Goal: Task Accomplishment & Management: Use online tool/utility

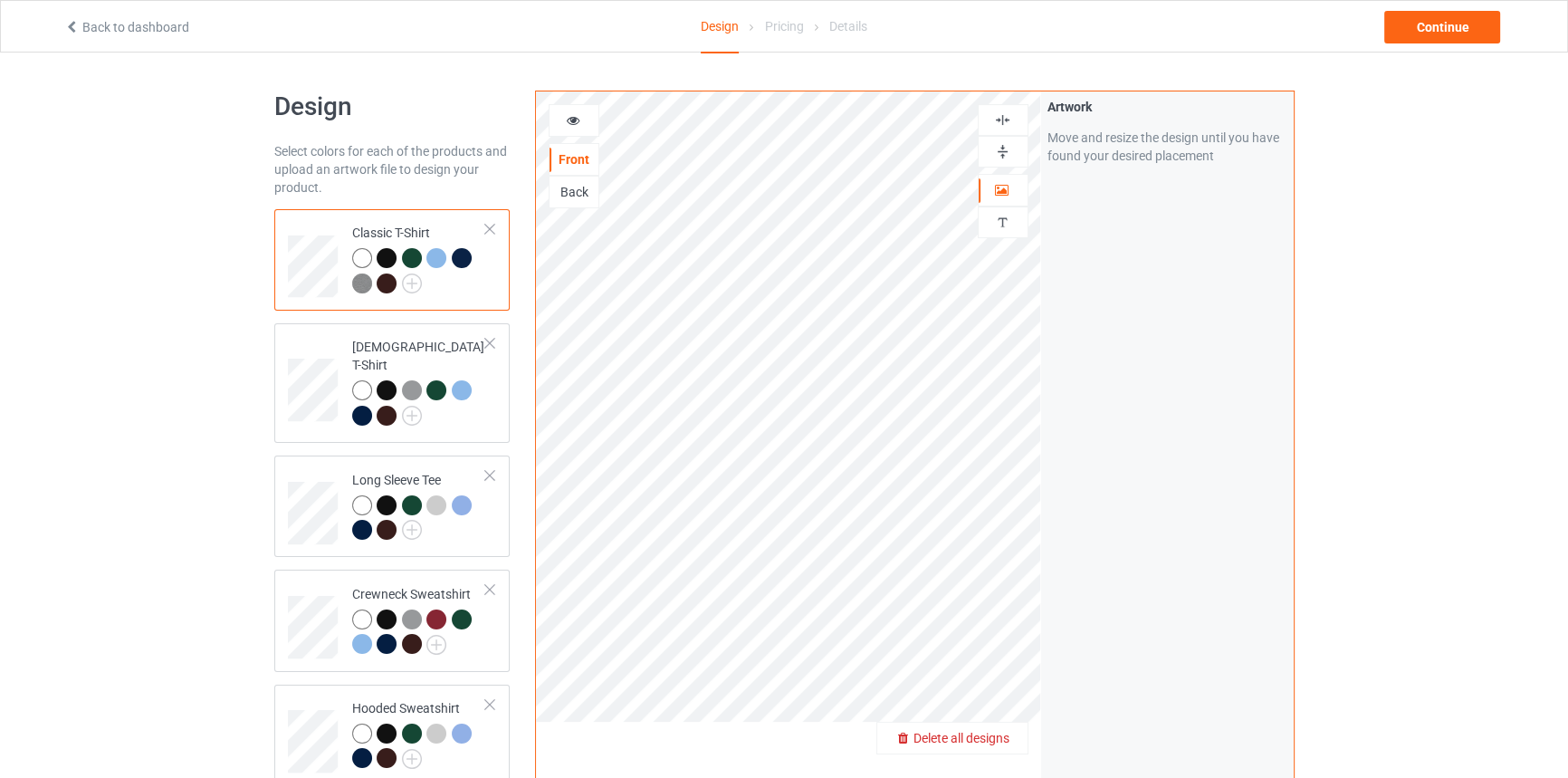
click at [983, 738] on span "Delete all designs" at bounding box center [961, 738] width 96 height 14
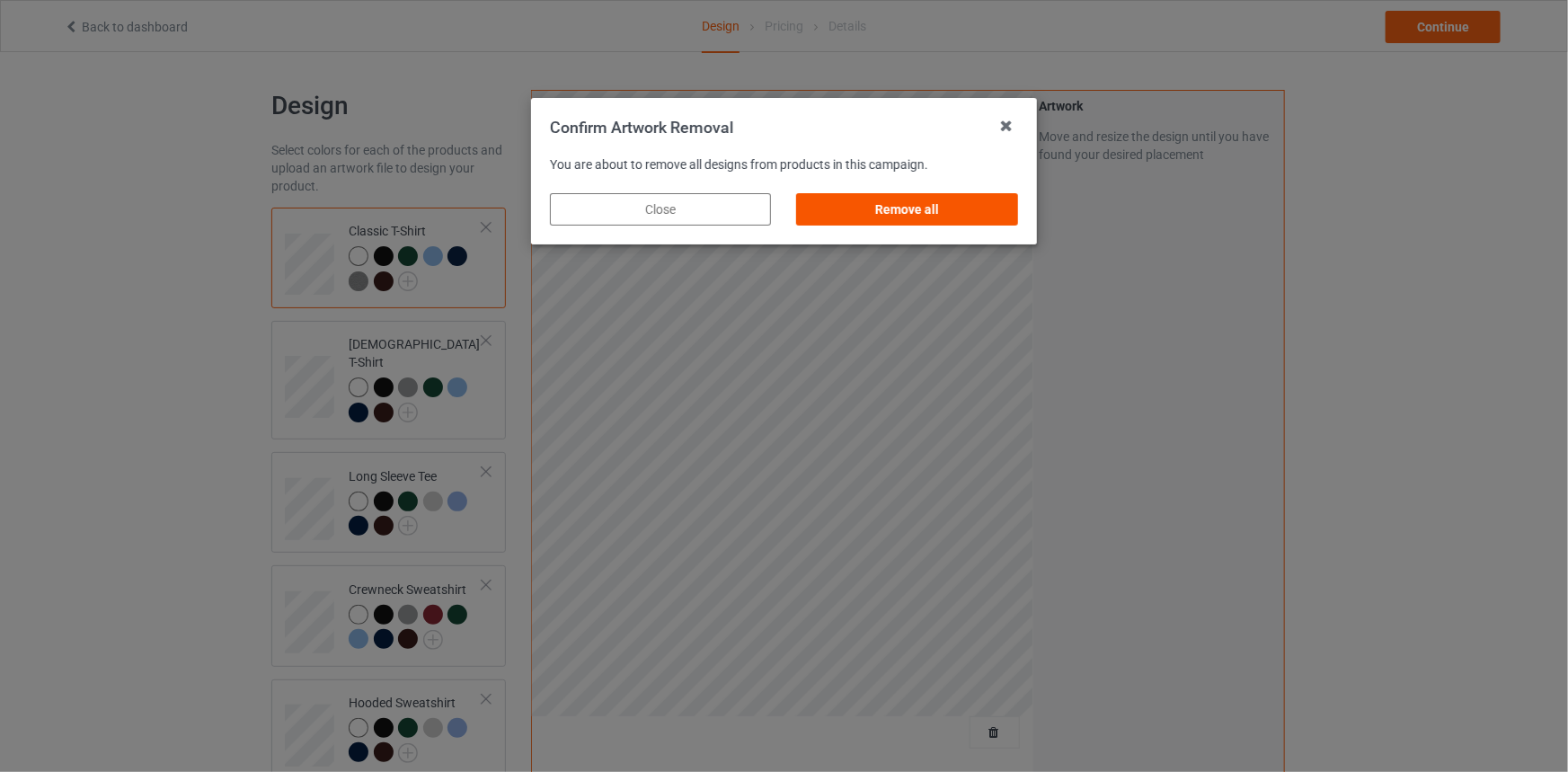
click at [924, 207] on div "Remove all" at bounding box center [908, 209] width 221 height 32
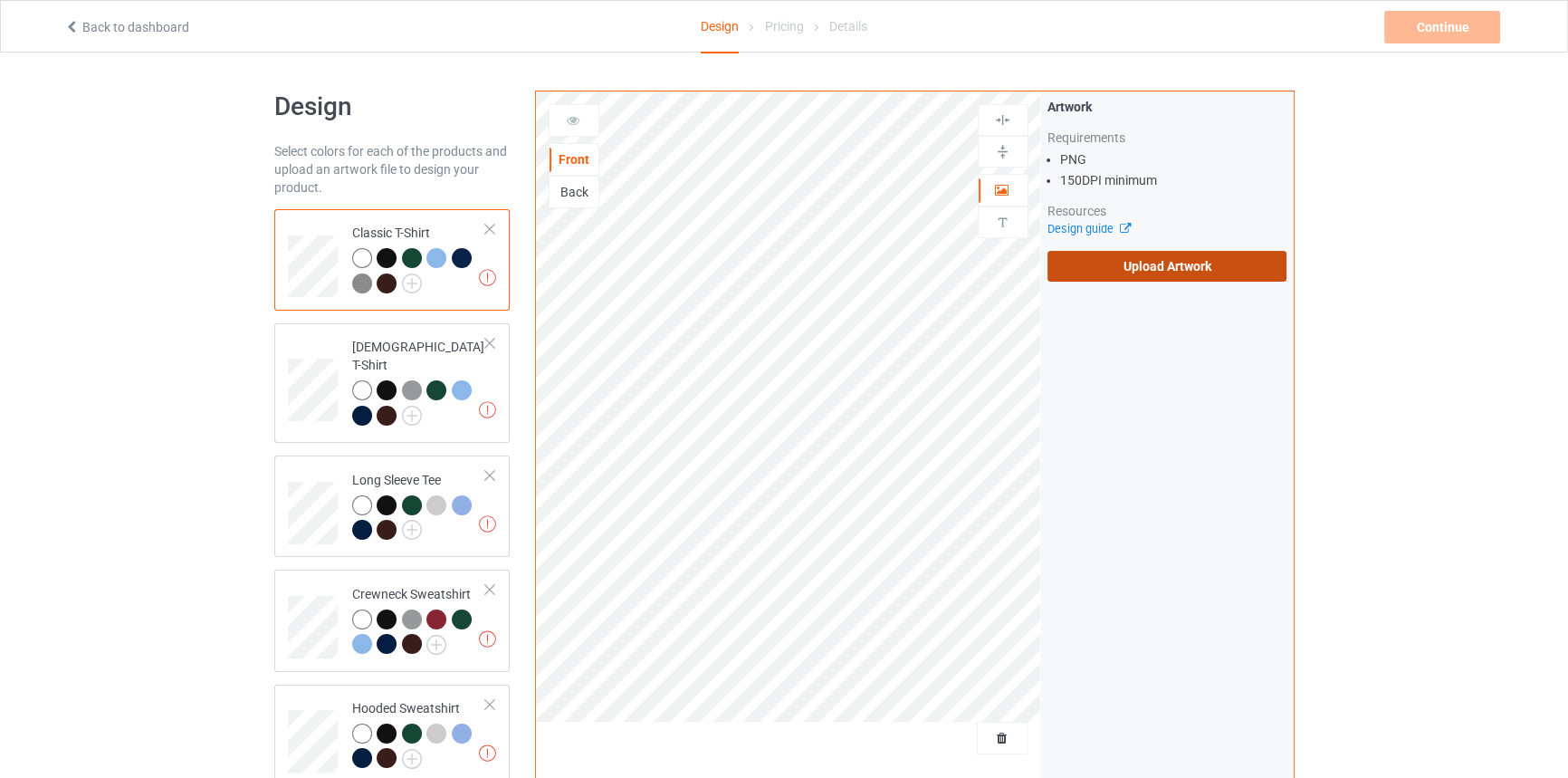
click at [1132, 271] on label "Upload Artwork" at bounding box center [1166, 266] width 239 height 31
click at [0, 0] on input "Upload Artwork" at bounding box center [0, 0] width 0 height 0
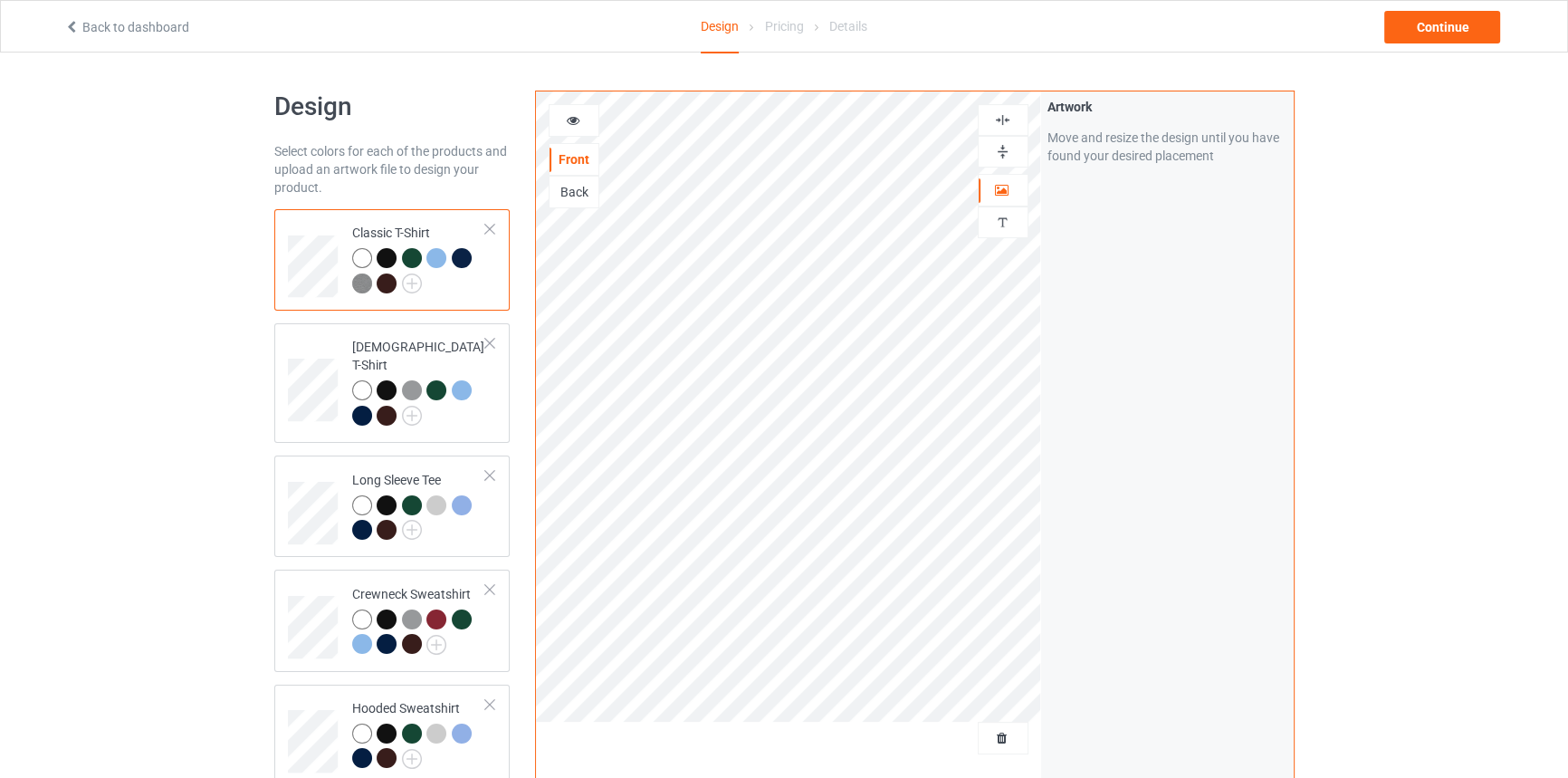
click at [1011, 143] on div at bounding box center [1003, 152] width 49 height 17
click at [1435, 20] on div "Continue" at bounding box center [1441, 27] width 116 height 33
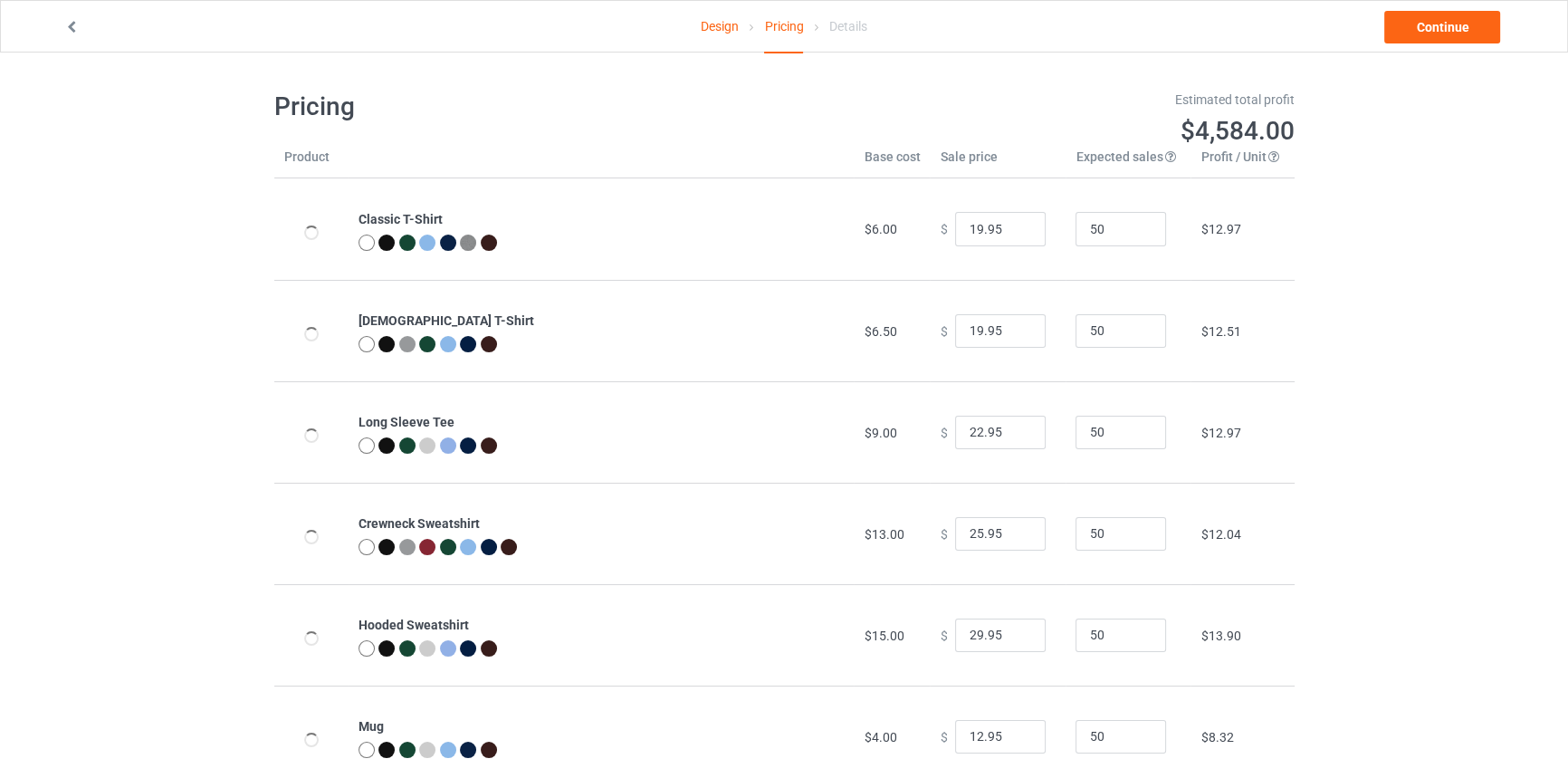
click at [707, 33] on link "Design" at bounding box center [720, 26] width 38 height 51
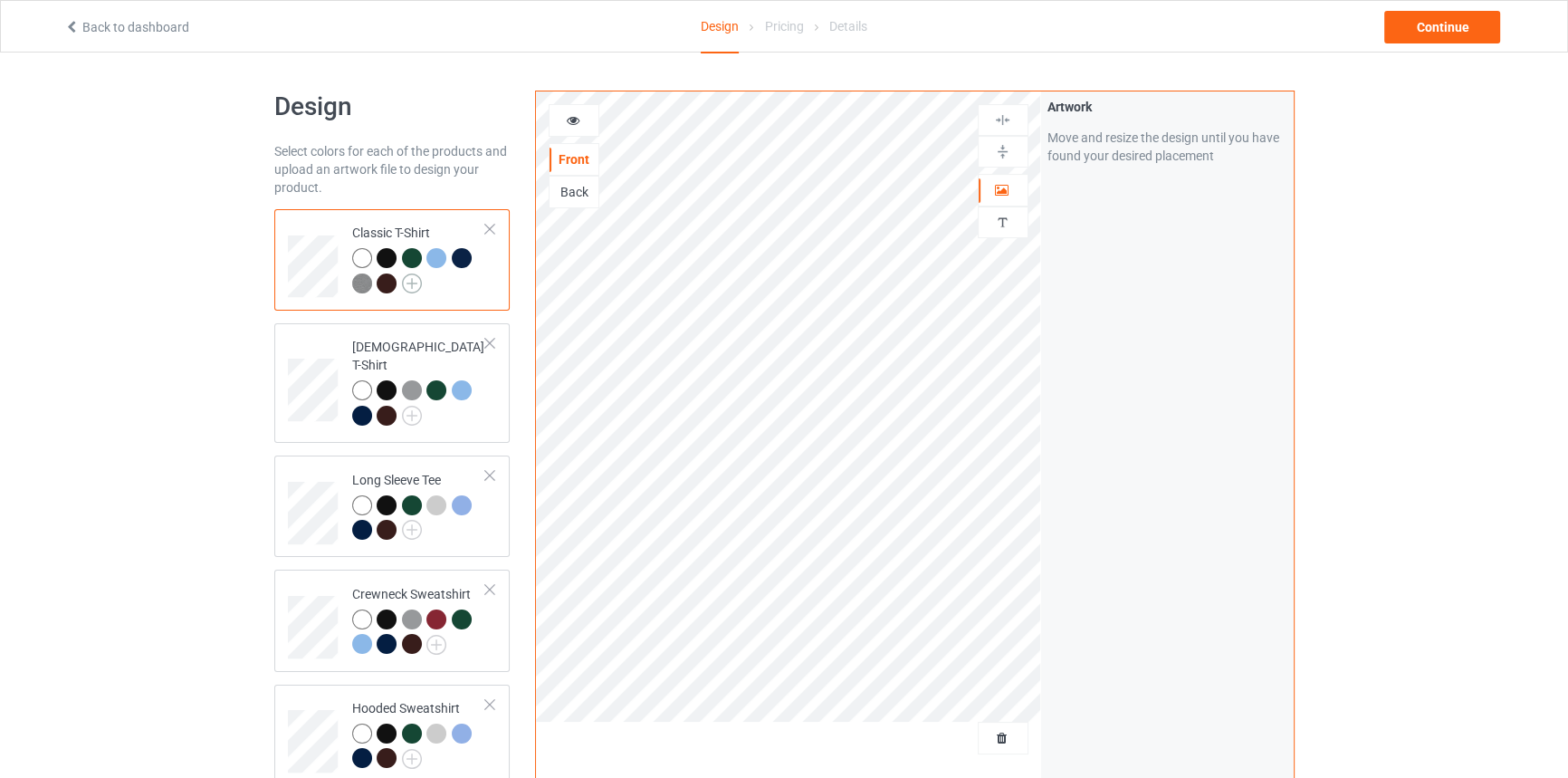
click at [414, 286] on img at bounding box center [411, 283] width 20 height 20
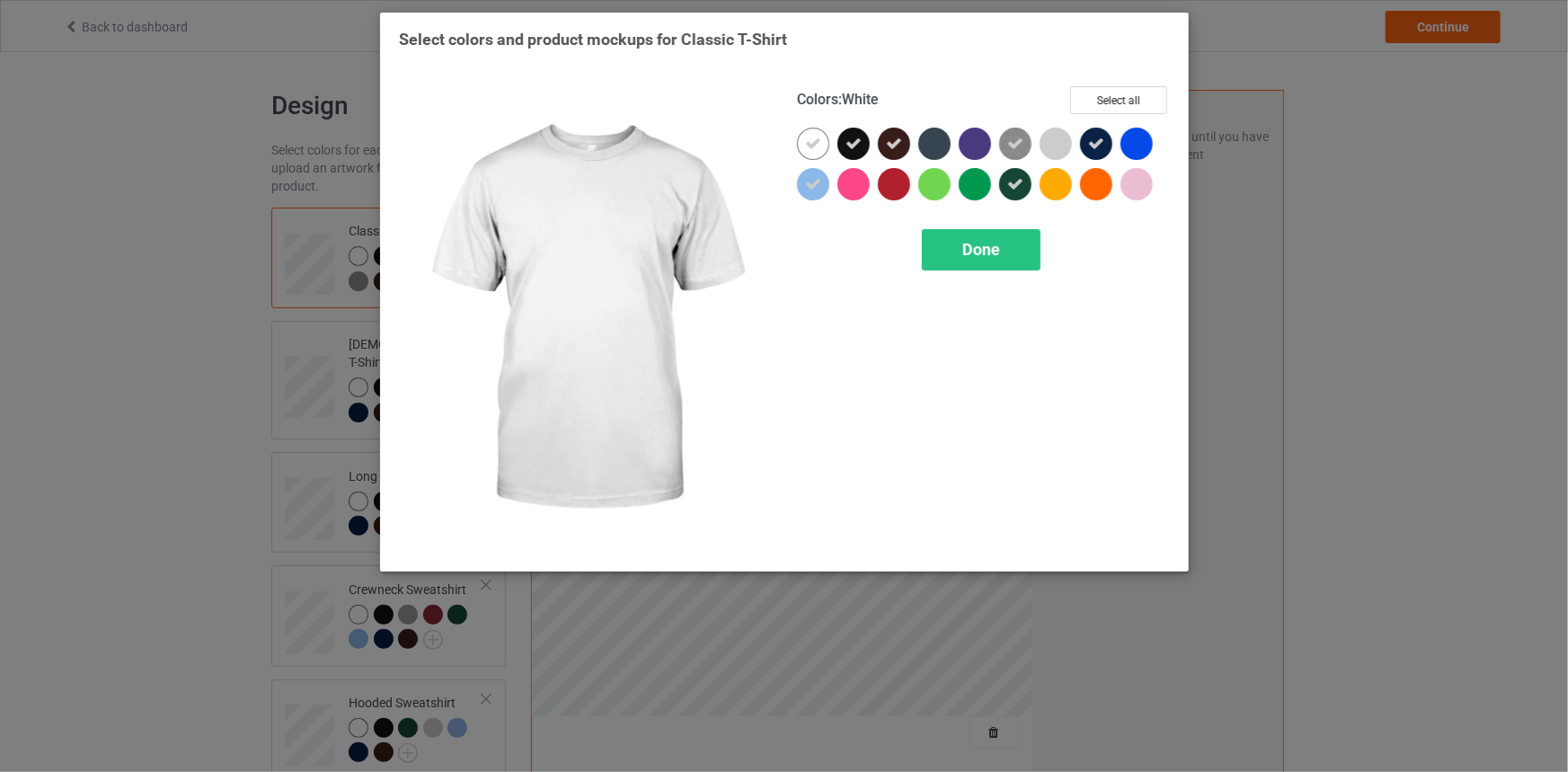
click at [804, 144] on div at bounding box center [813, 144] width 32 height 32
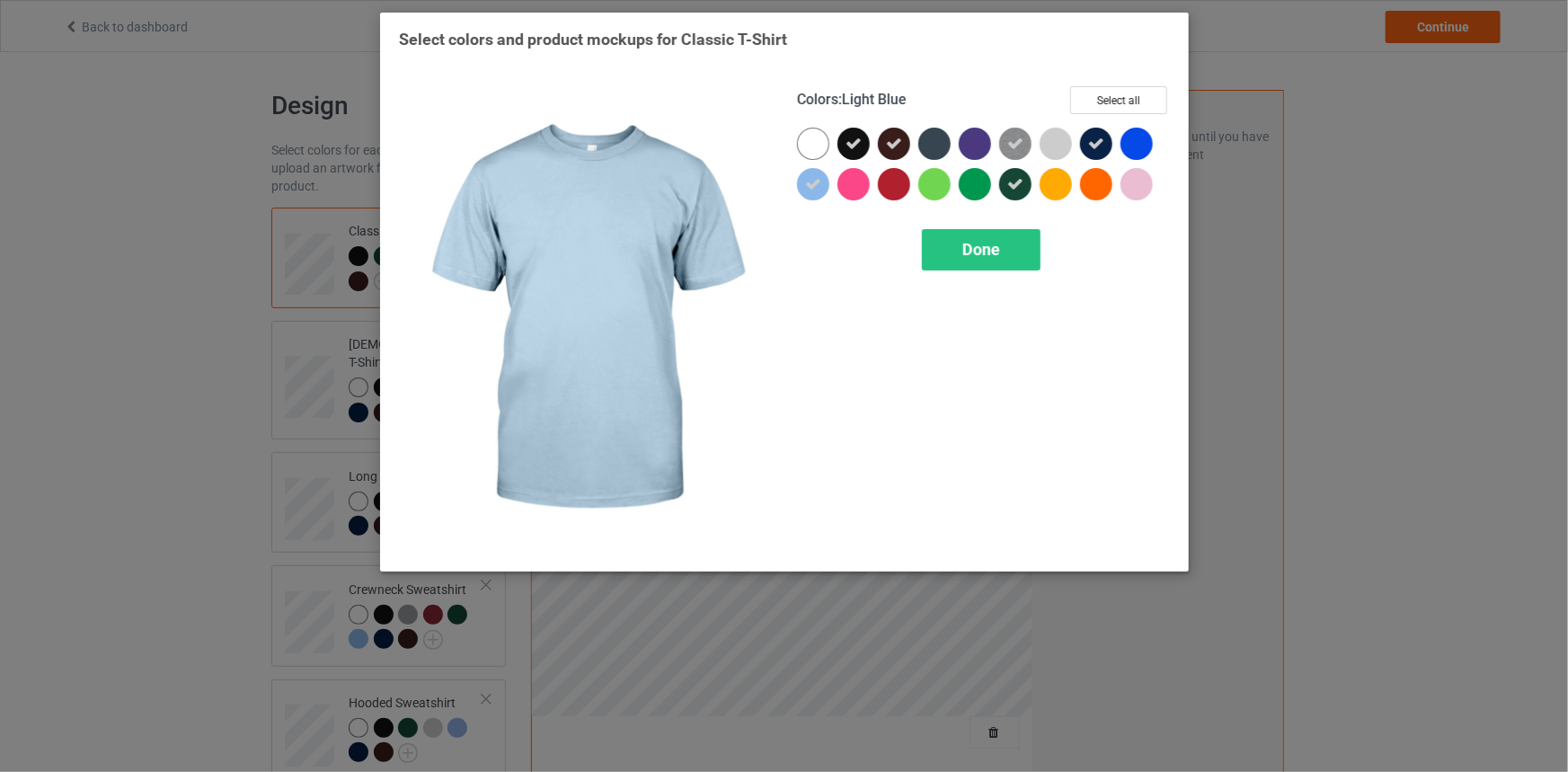
click at [805, 188] on icon at bounding box center [813, 184] width 16 height 16
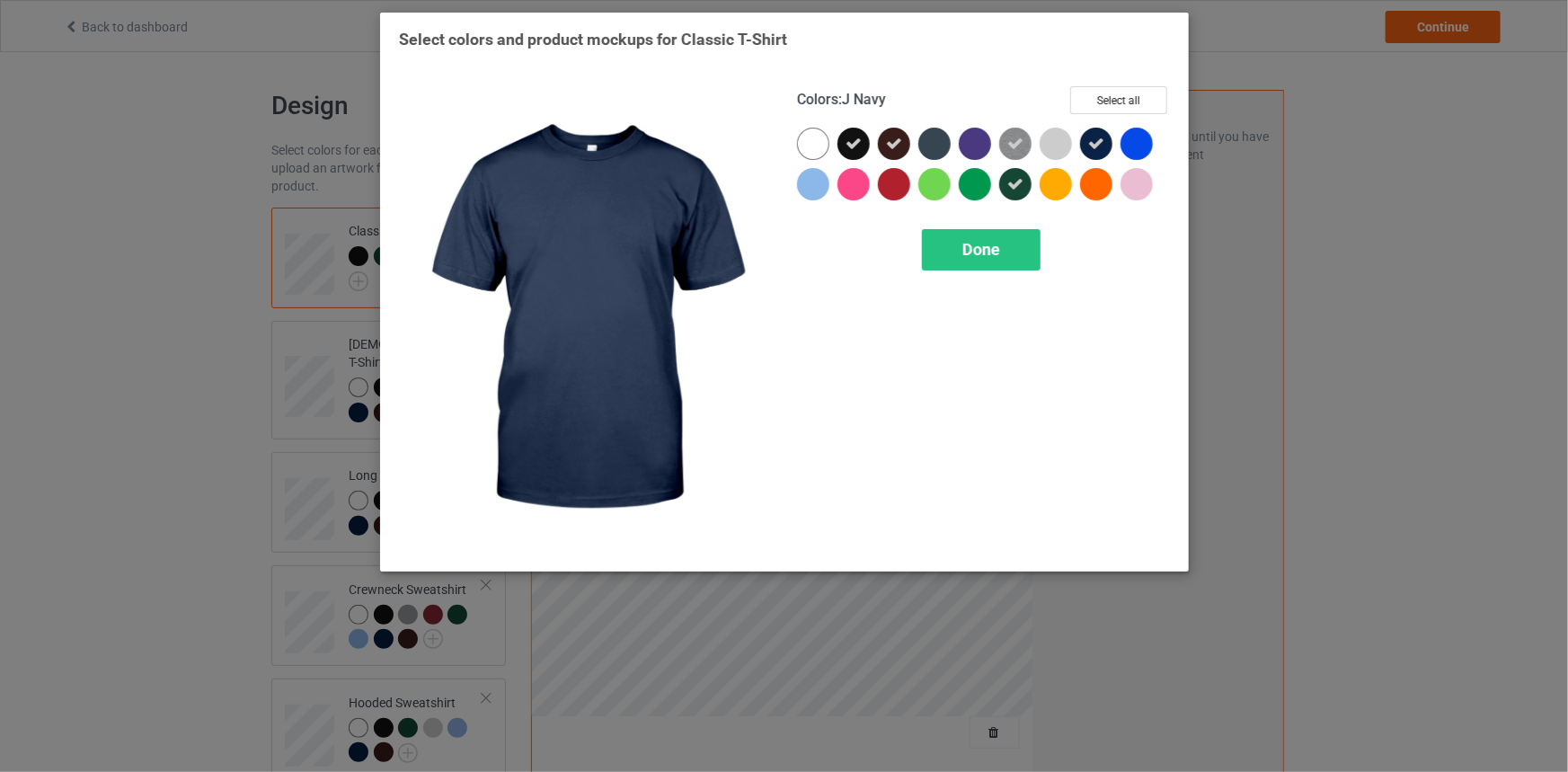
click at [1085, 143] on div at bounding box center [1097, 144] width 32 height 32
drag, startPoint x: 1085, startPoint y: 143, endPoint x: 1085, endPoint y: 172, distance: 29.0
click at [1086, 172] on div at bounding box center [983, 168] width 373 height 81
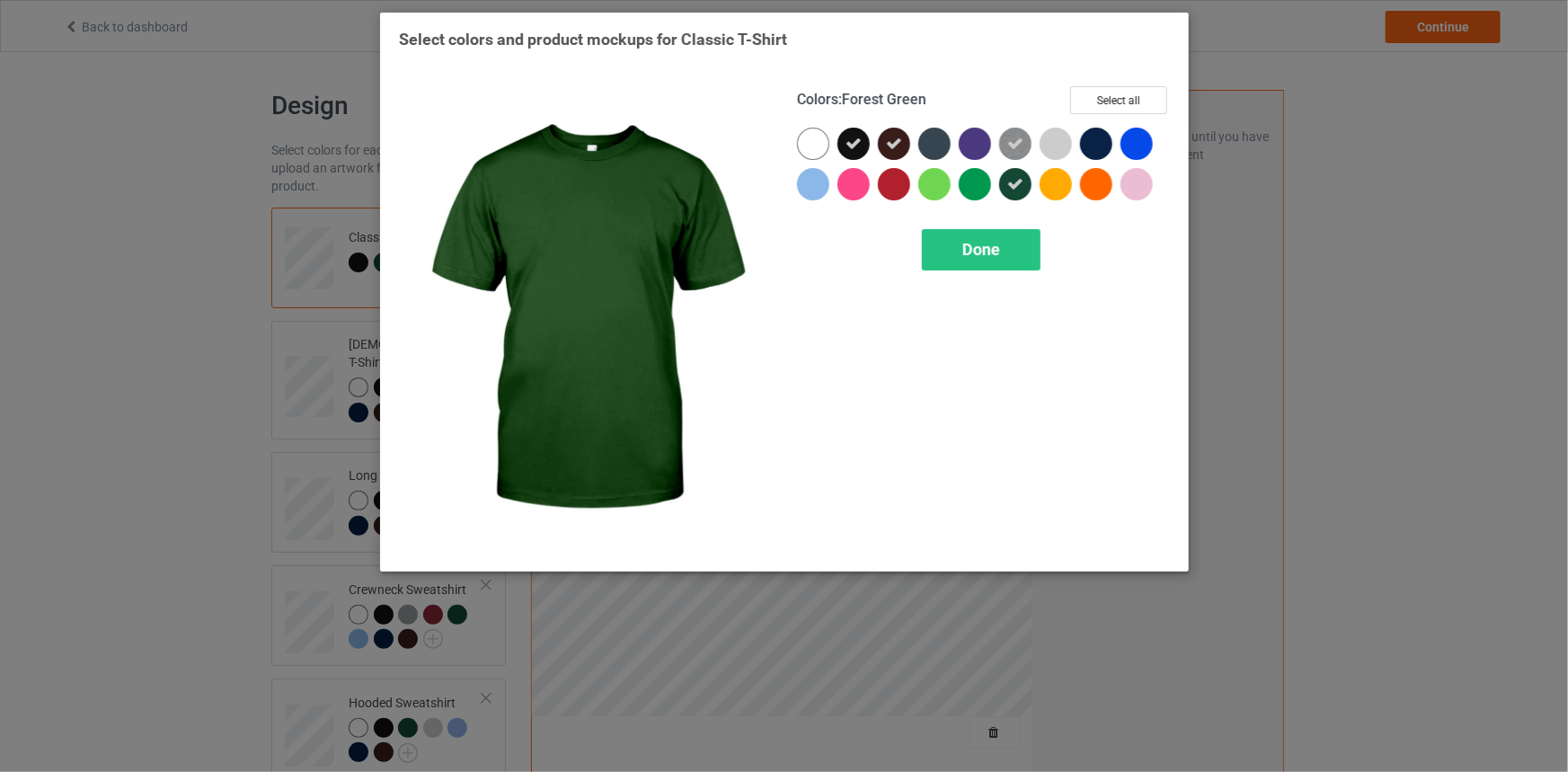
click at [1012, 182] on icon at bounding box center [1014, 184] width 16 height 16
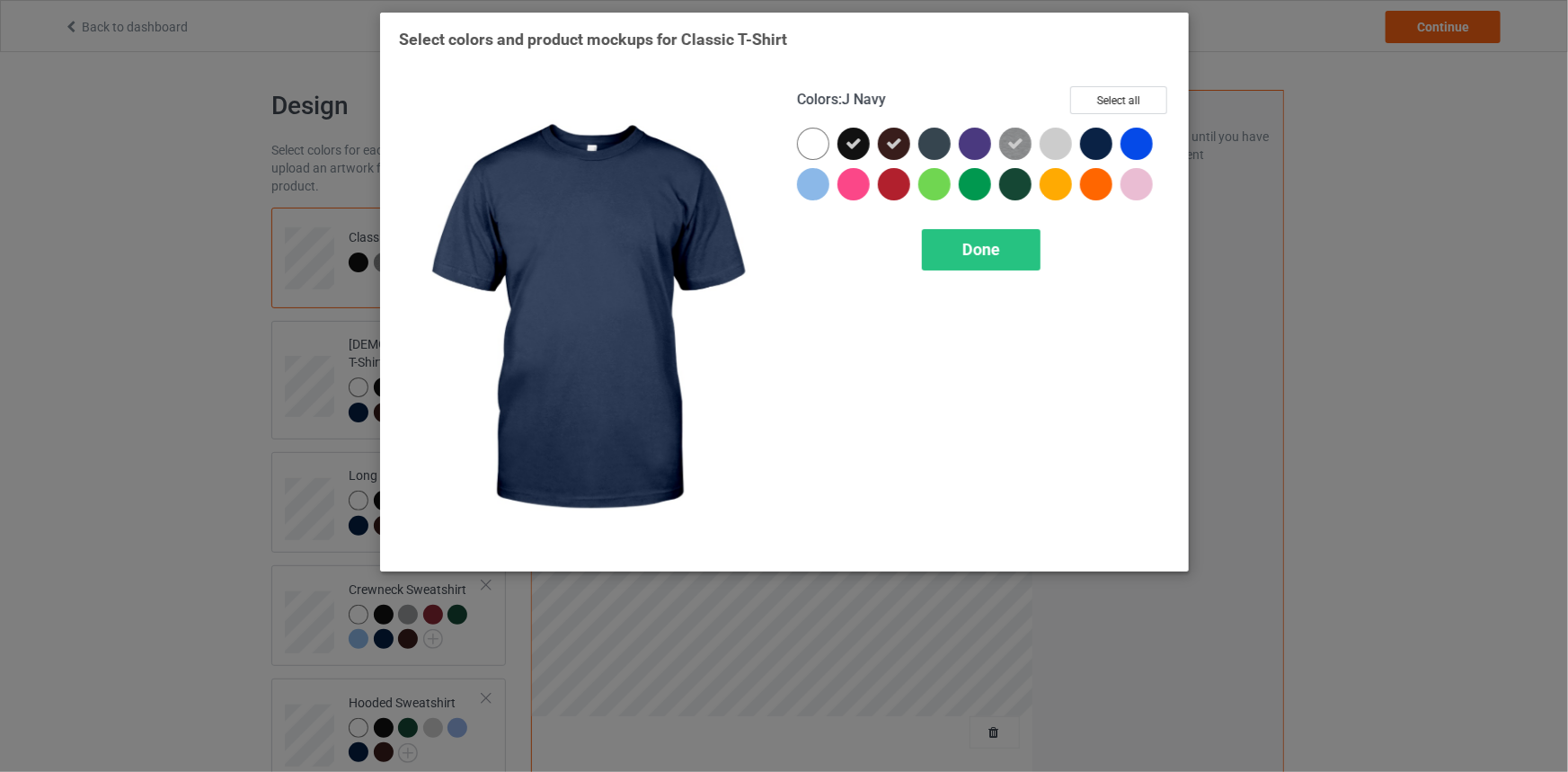
click at [1105, 139] on div at bounding box center [1097, 144] width 32 height 32
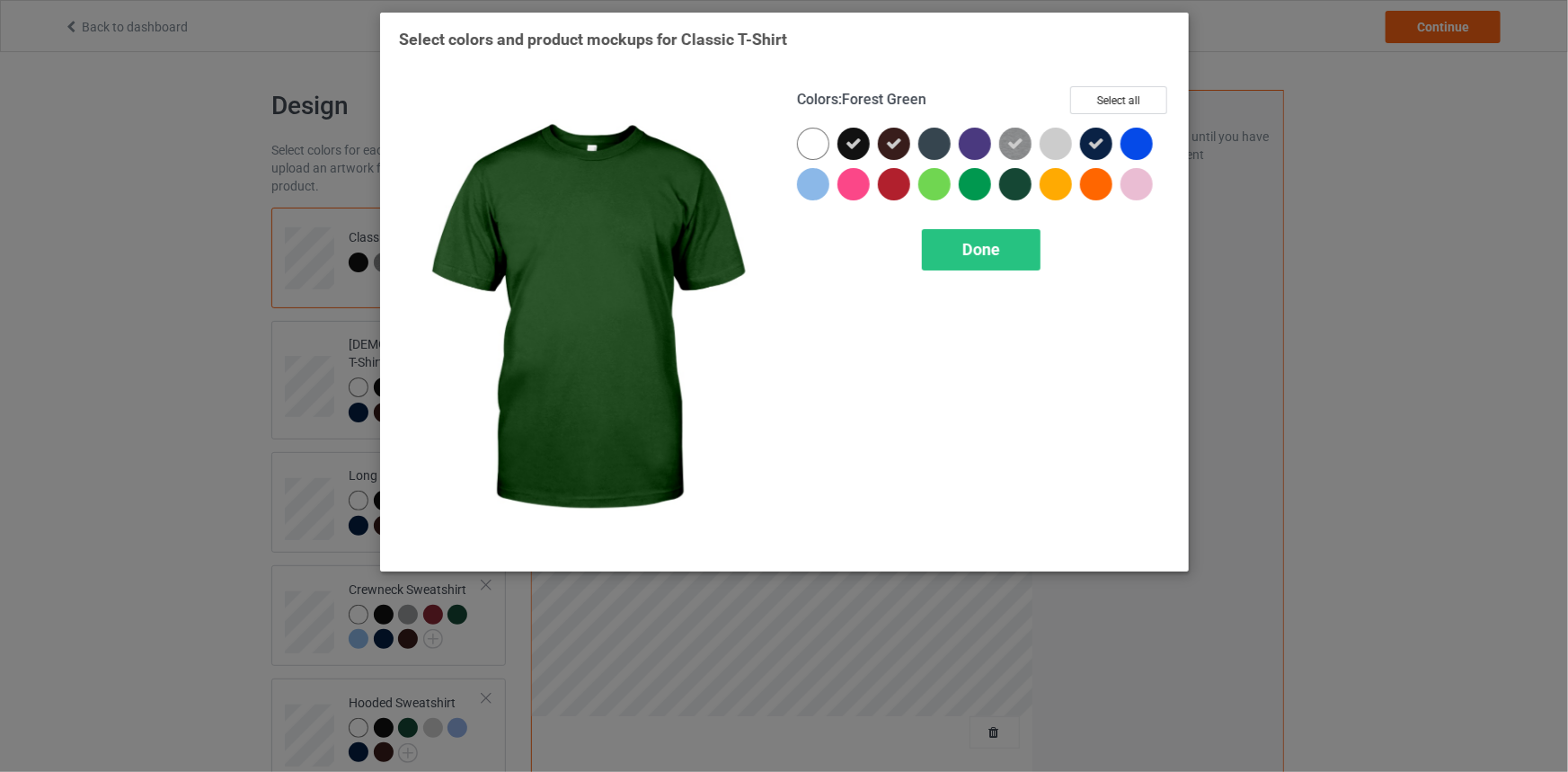
click at [1008, 185] on div at bounding box center [1015, 184] width 32 height 32
click at [1020, 252] on div "Done" at bounding box center [981, 249] width 118 height 41
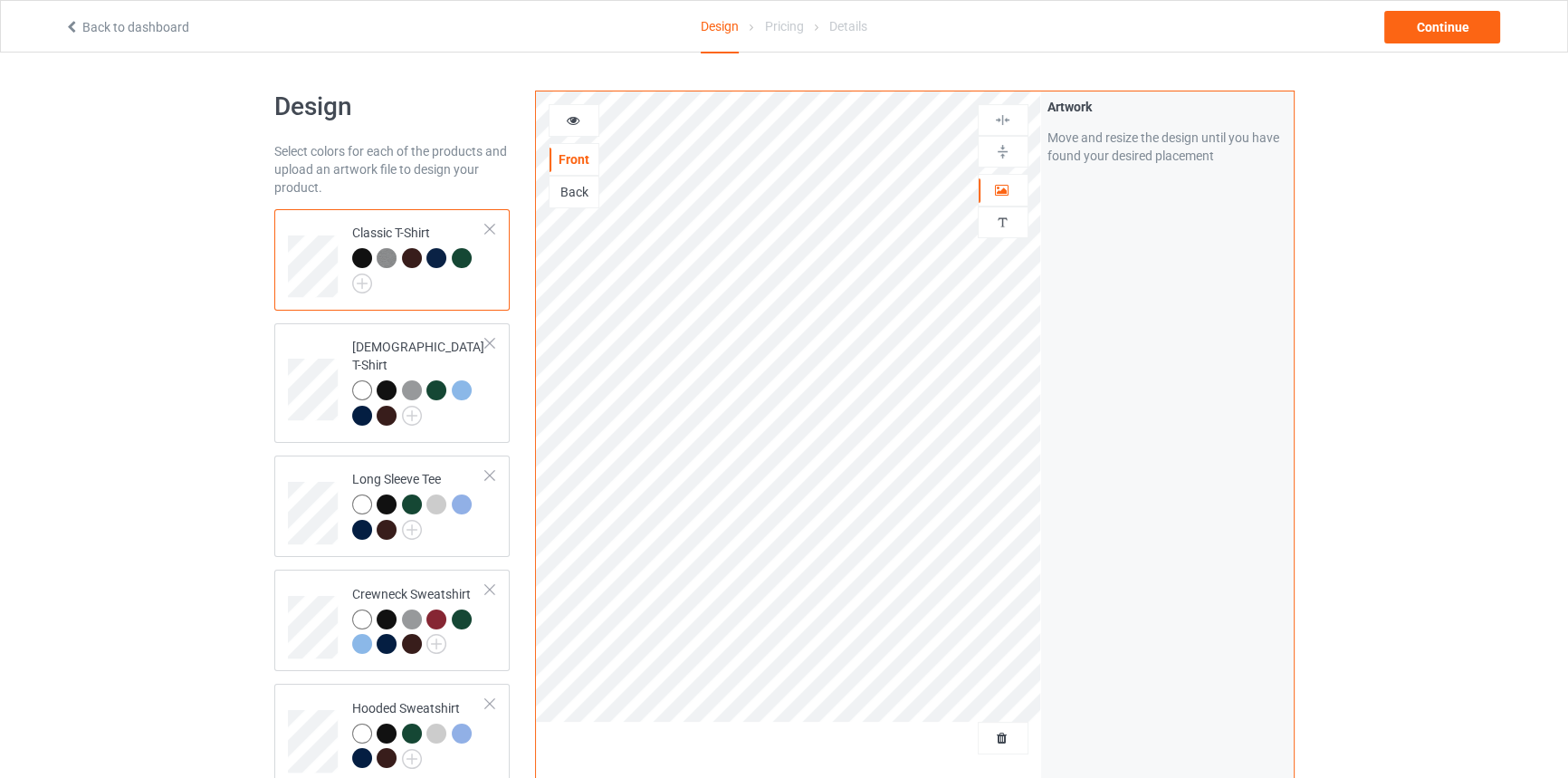
click at [390, 255] on img at bounding box center [386, 258] width 20 height 20
click at [395, 258] on img at bounding box center [386, 258] width 20 height 20
click at [386, 256] on img at bounding box center [386, 258] width 20 height 20
click at [578, 121] on icon at bounding box center [572, 117] width 15 height 13
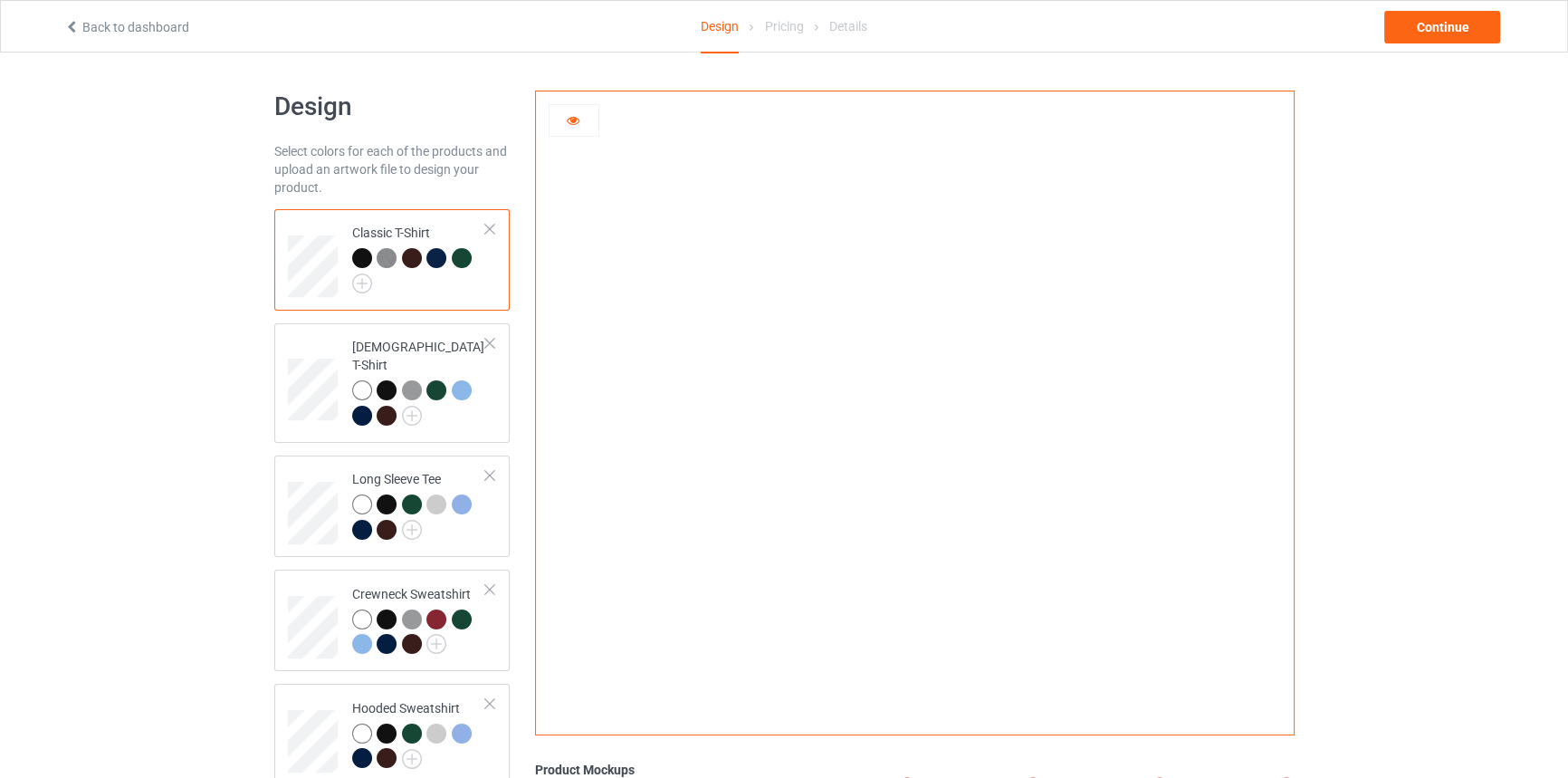
click at [404, 257] on div at bounding box center [411, 258] width 20 height 20
click at [437, 254] on div at bounding box center [436, 258] width 20 height 20
click at [461, 254] on div at bounding box center [461, 258] width 20 height 20
click at [348, 257] on td "Classic T-Shirt" at bounding box center [419, 260] width 155 height 87
